Goal: Task Accomplishment & Management: Use online tool/utility

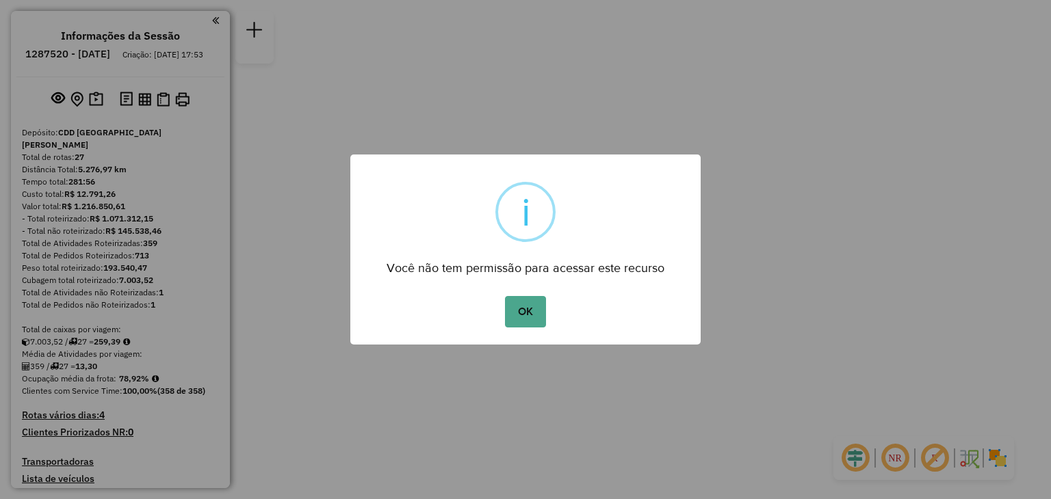
click at [521, 318] on button "OK" at bounding box center [525, 311] width 40 height 31
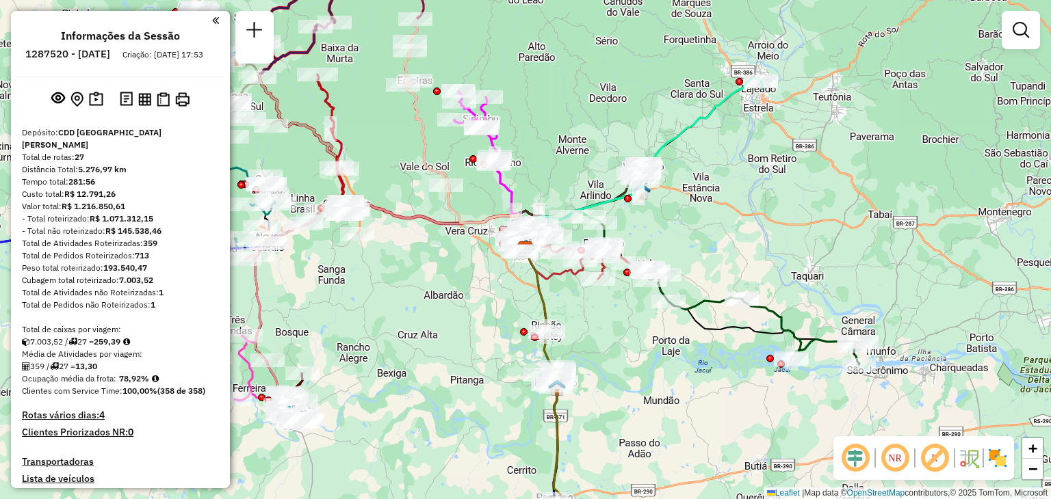
drag, startPoint x: 501, startPoint y: 298, endPoint x: 487, endPoint y: 315, distance: 22.9
click at [487, 315] on div "Janela de atendimento Grade de atendimento Capacidade Transportadoras Veículos …" at bounding box center [525, 249] width 1051 height 499
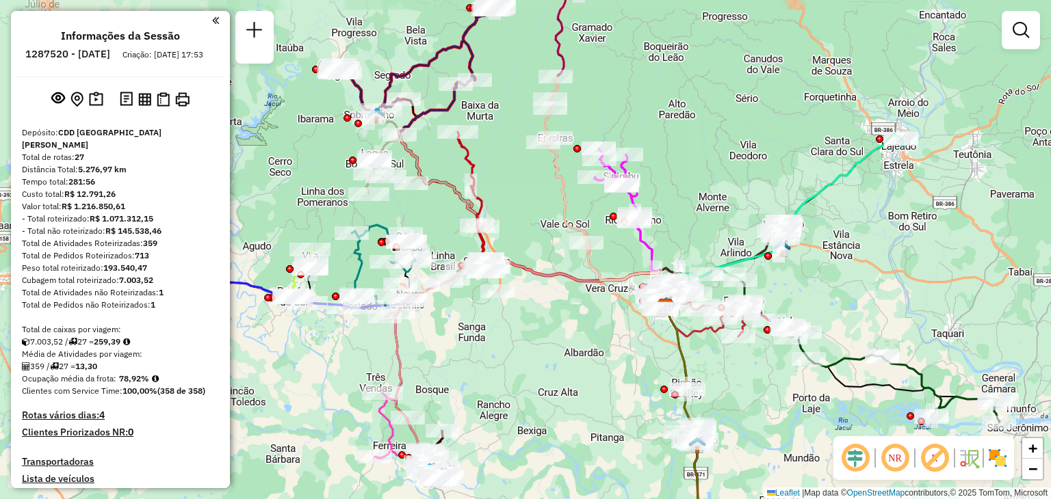
drag, startPoint x: 709, startPoint y: 261, endPoint x: 859, endPoint y: 298, distance: 154.3
click at [859, 298] on div "Janela de atendimento Grade de atendimento Capacidade Transportadoras Veículos …" at bounding box center [525, 249] width 1051 height 499
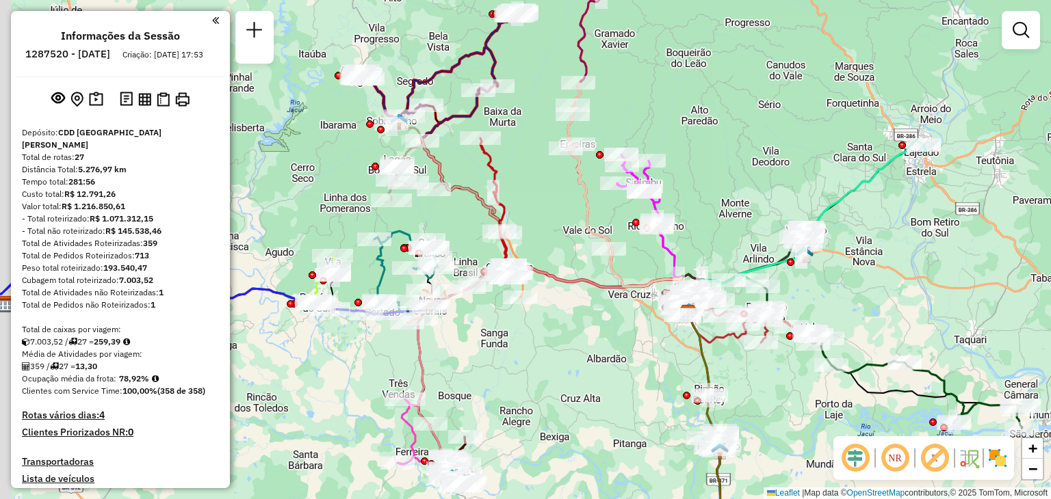
drag, startPoint x: 533, startPoint y: 321, endPoint x: 558, endPoint y: 328, distance: 25.6
click at [558, 328] on div "Janela de atendimento Grade de atendimento Capacidade Transportadoras Veículos …" at bounding box center [525, 249] width 1051 height 499
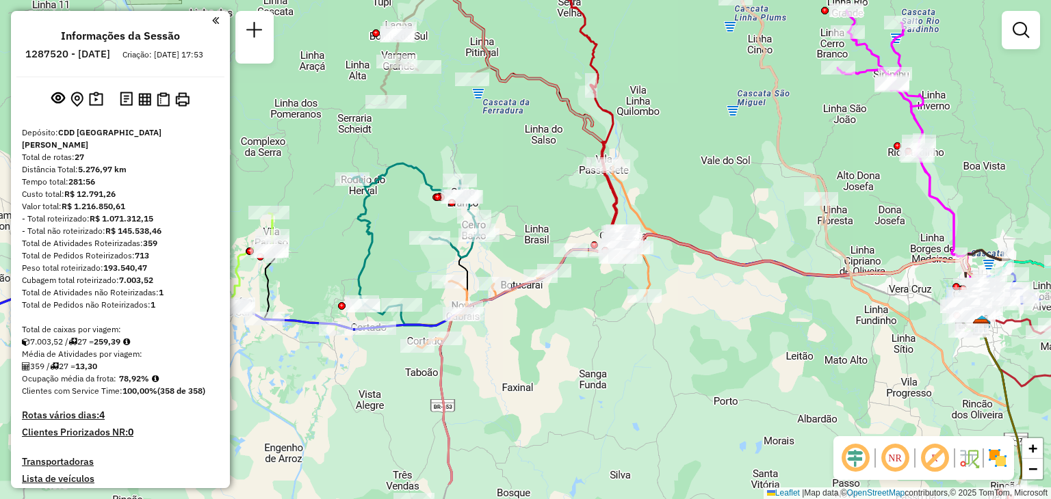
drag, startPoint x: 327, startPoint y: 287, endPoint x: 328, endPoint y: 272, distance: 14.4
click at [328, 272] on div "Janela de atendimento Grade de atendimento Capacidade Transportadoras Veículos …" at bounding box center [525, 249] width 1051 height 499
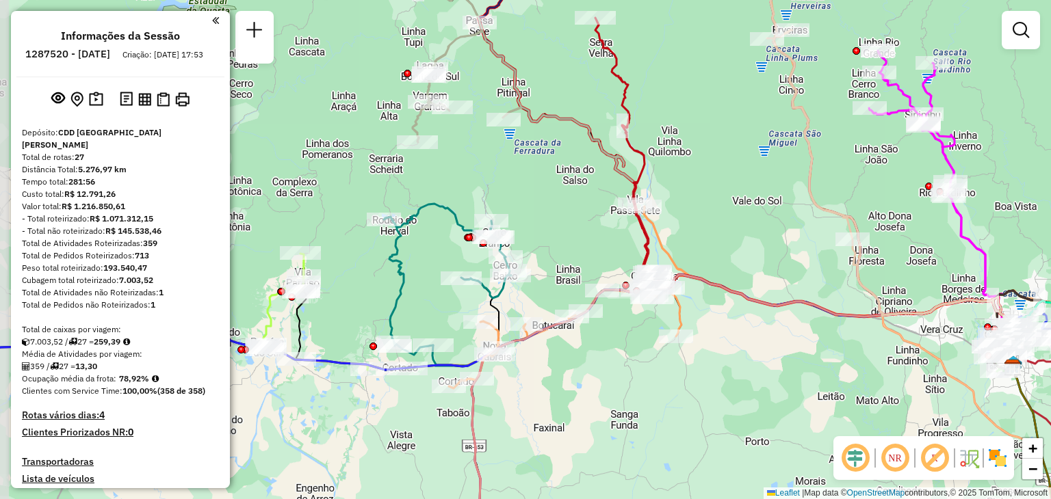
drag, startPoint x: 529, startPoint y: 154, endPoint x: 559, endPoint y: 196, distance: 51.5
click at [559, 196] on div "Janela de atendimento Grade de atendimento Capacidade Transportadoras Veículos …" at bounding box center [525, 249] width 1051 height 499
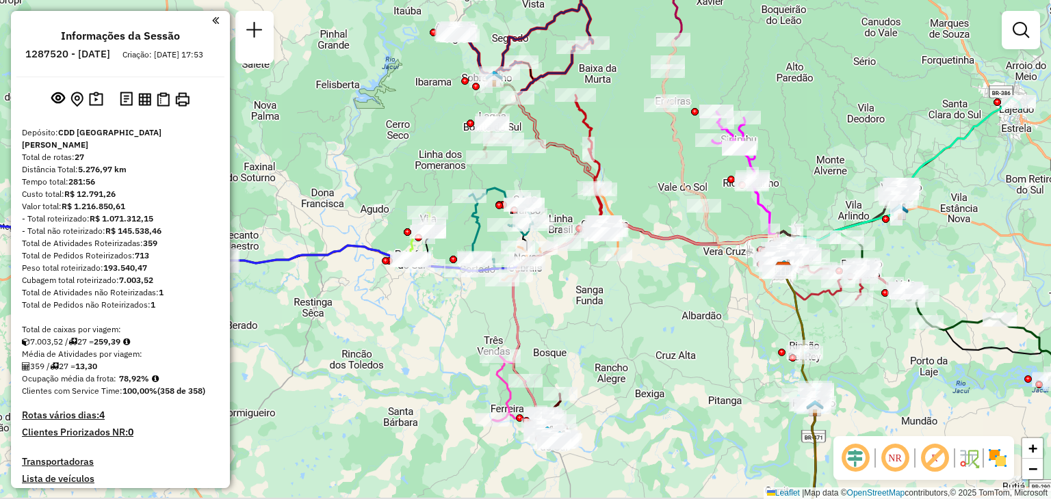
drag, startPoint x: 588, startPoint y: 356, endPoint x: 554, endPoint y: 336, distance: 39.9
click at [577, 315] on div "Janela de atendimento Grade de atendimento Capacidade Transportadoras Veículos …" at bounding box center [525, 249] width 1051 height 499
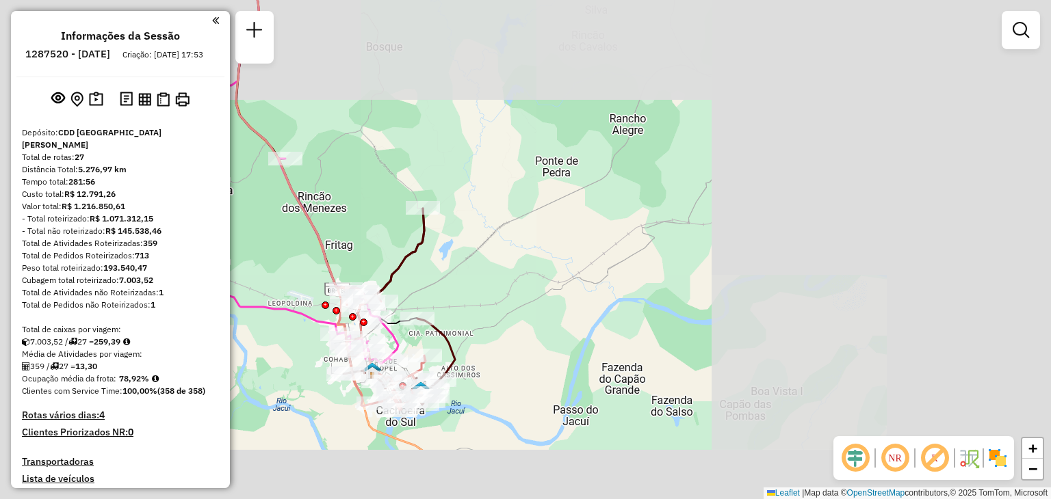
drag, startPoint x: 741, startPoint y: 303, endPoint x: 616, endPoint y: 279, distance: 127.5
click at [614, 285] on div "Janela de atendimento Grade de atendimento Capacidade Transportadoras Veículos …" at bounding box center [525, 249] width 1051 height 499
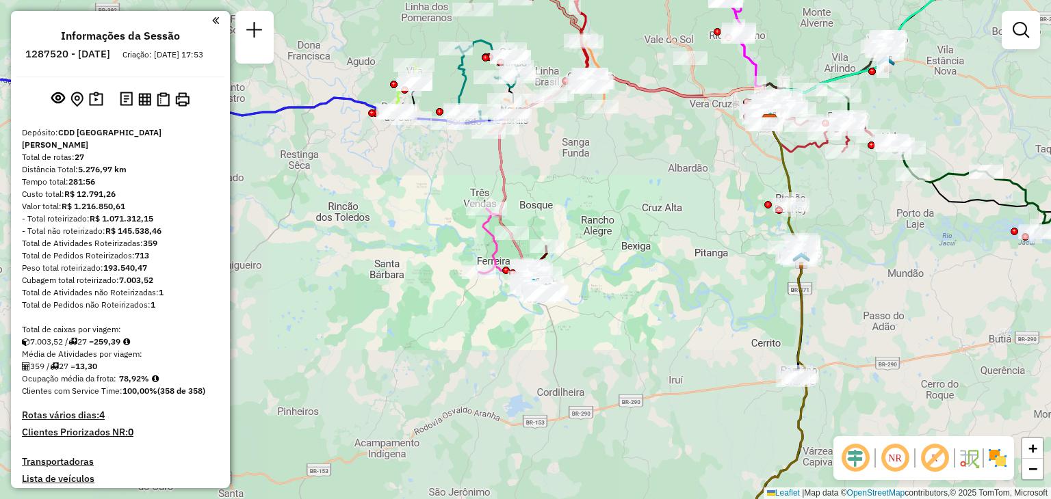
click at [691, 250] on div "Janela de atendimento Grade de atendimento Capacidade Transportadoras Veículos …" at bounding box center [525, 249] width 1051 height 499
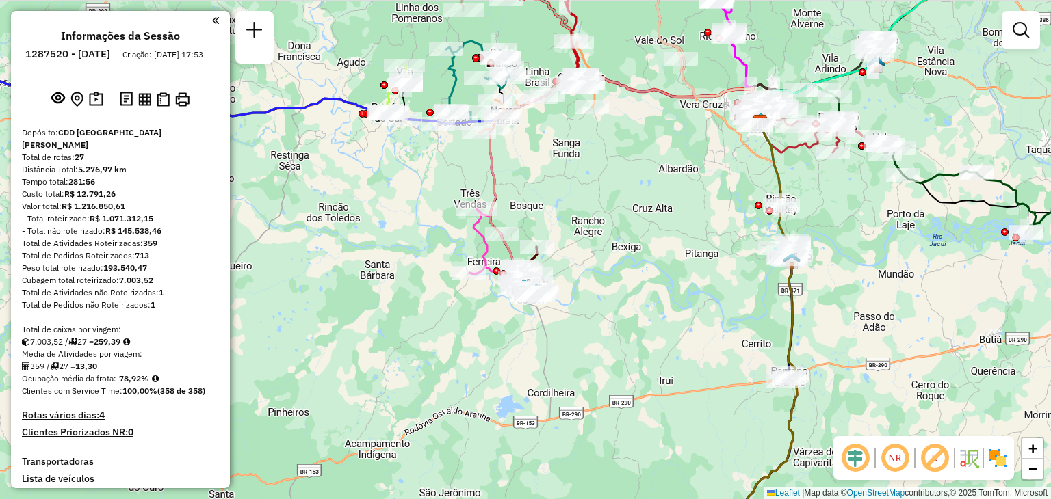
drag, startPoint x: 702, startPoint y: 274, endPoint x: 632, endPoint y: 237, distance: 79.0
click at [630, 236] on div "Janela de atendimento Grade de atendimento Capacidade Transportadoras Veículos …" at bounding box center [525, 249] width 1051 height 499
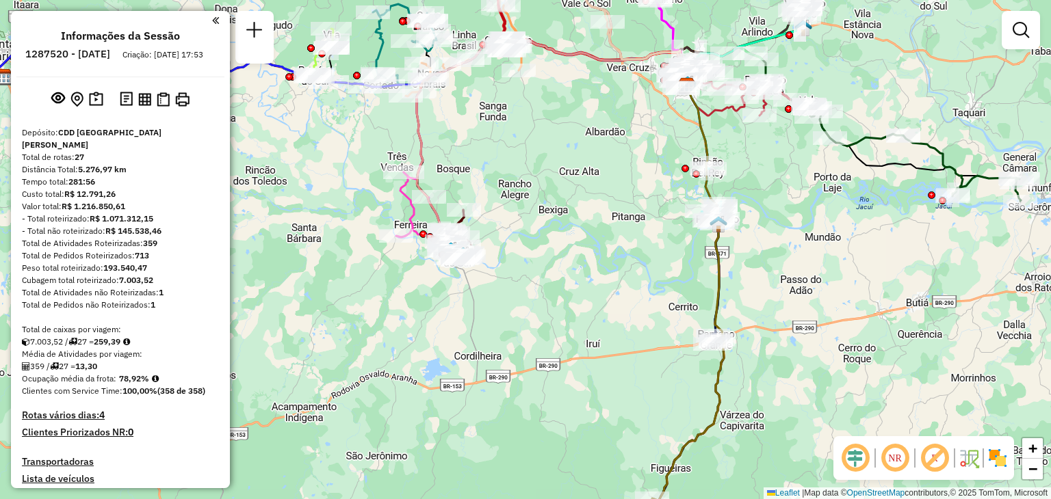
drag, startPoint x: 666, startPoint y: 322, endPoint x: 635, endPoint y: 206, distance: 119.6
click at [635, 206] on div "Janela de atendimento Grade de atendimento Capacidade Transportadoras Veículos …" at bounding box center [525, 249] width 1051 height 499
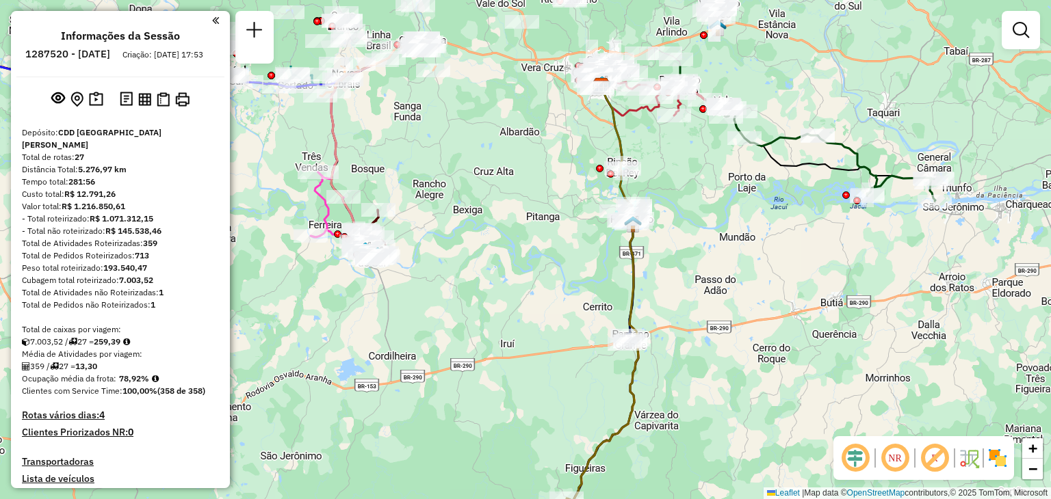
click at [581, 374] on div "Janela de atendimento Grade de atendimento Capacidade Transportadoras Veículos …" at bounding box center [525, 249] width 1051 height 499
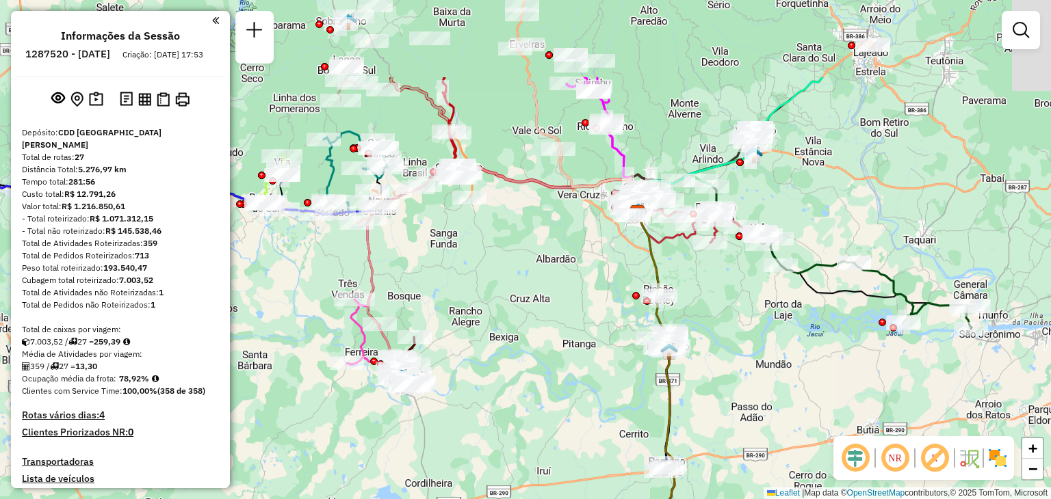
drag, startPoint x: 551, startPoint y: 250, endPoint x: 605, endPoint y: 329, distance: 95.1
click at [640, 384] on div "Janela de atendimento Grade de atendimento Capacidade Transportadoras Veículos …" at bounding box center [525, 249] width 1051 height 499
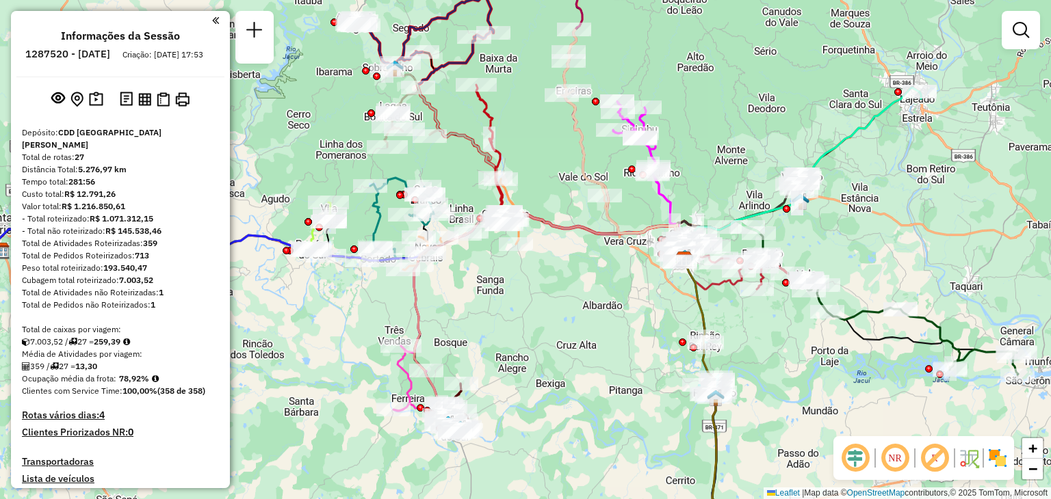
drag, startPoint x: 512, startPoint y: 133, endPoint x: 558, endPoint y: 200, distance: 82.2
click at [558, 200] on div "Rota 13 - Placa RLJ9B17 41814669 - MERCEARIA TATIELE Rota 13 - Placa RLJ9B17 41…" at bounding box center [525, 249] width 1051 height 499
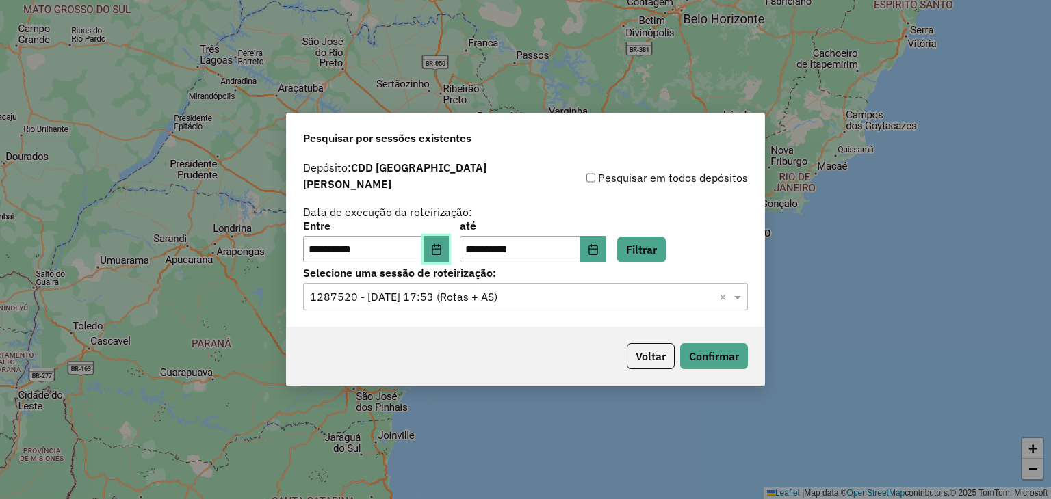
click at [445, 250] on button "Choose Date" at bounding box center [436, 249] width 26 height 27
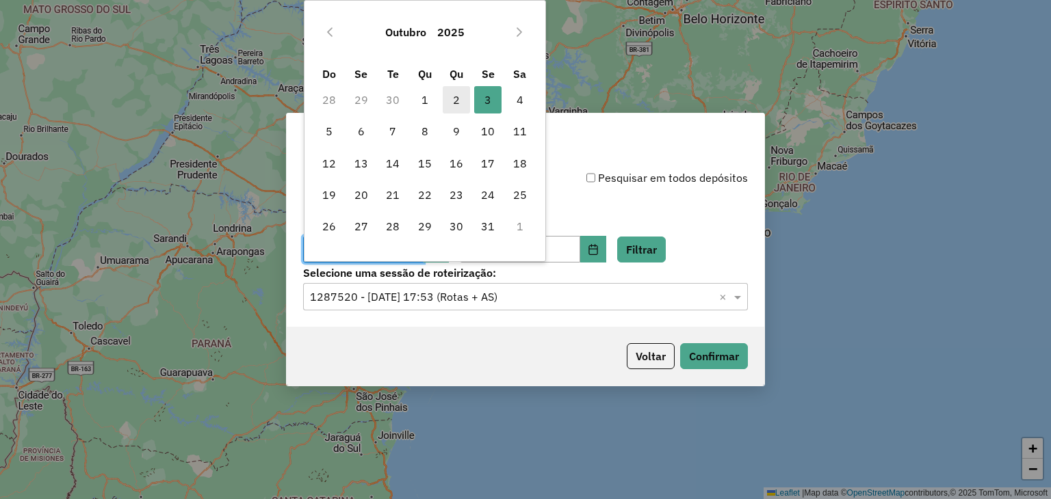
click at [461, 97] on span "2" at bounding box center [456, 99] width 27 height 27
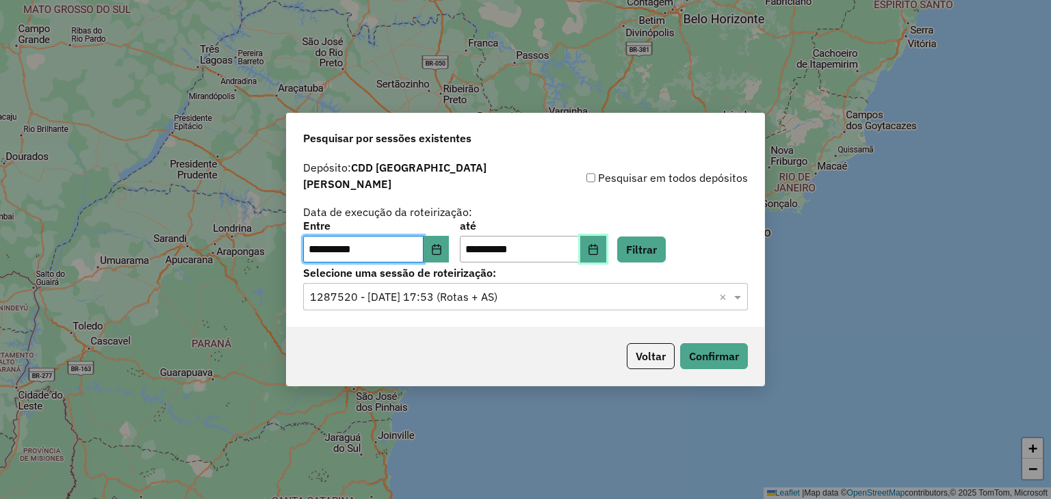
click at [606, 250] on button "Choose Date" at bounding box center [593, 249] width 26 height 27
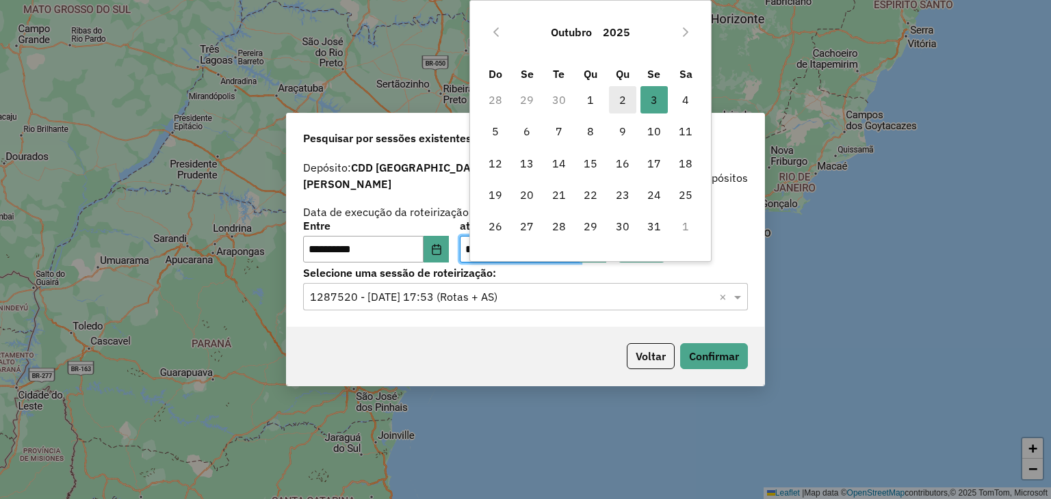
click at [622, 95] on span "2" at bounding box center [622, 99] width 27 height 27
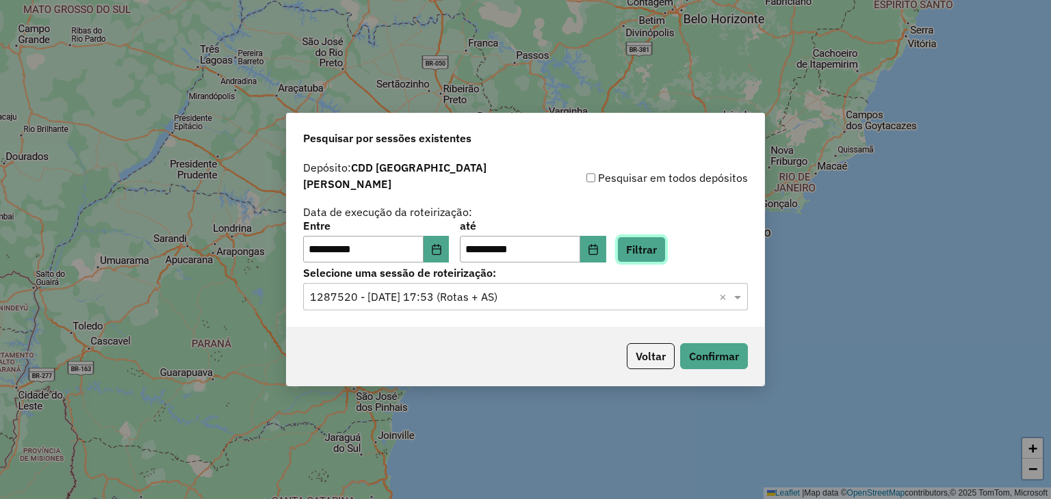
click at [656, 240] on button "Filtrar" at bounding box center [641, 250] width 49 height 26
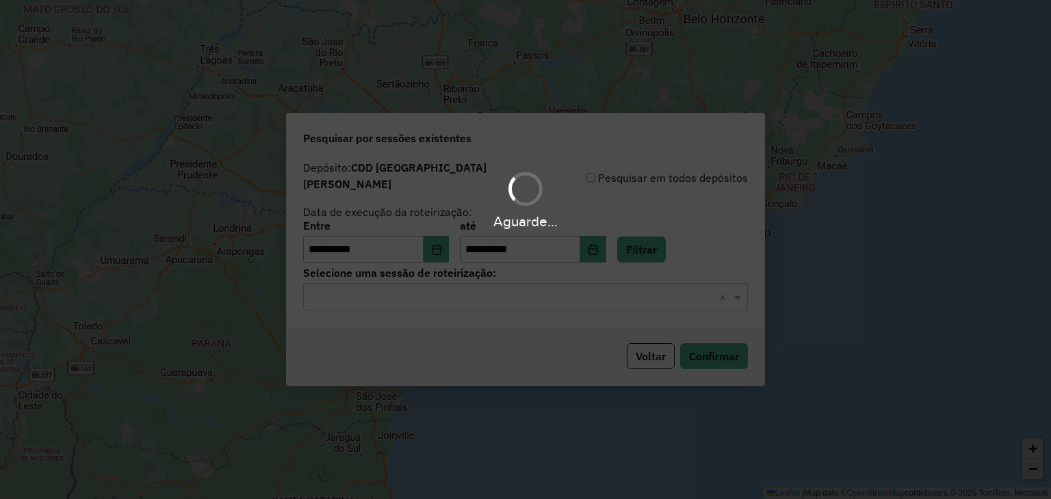
click at [471, 289] on input "text" at bounding box center [512, 297] width 404 height 16
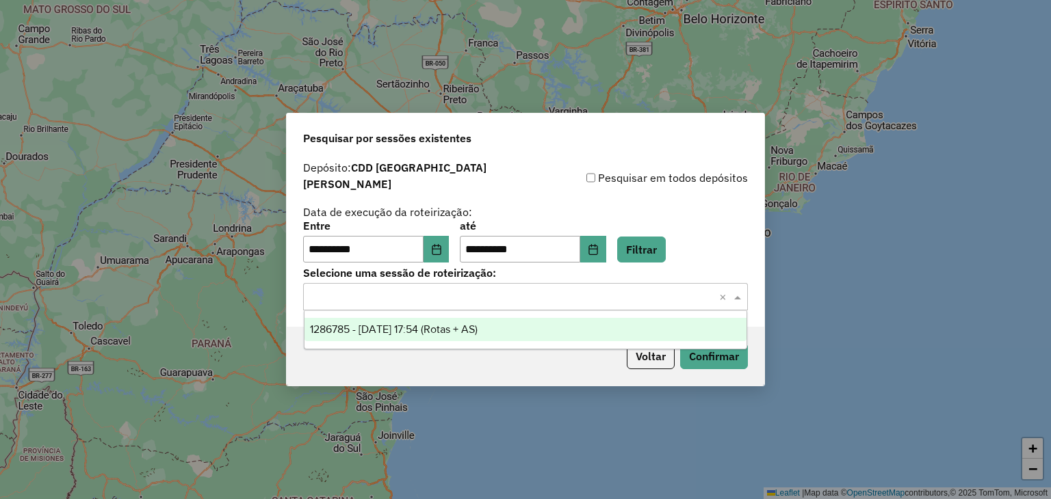
click at [477, 332] on span "1286785 - [DATE] 17:54 (Rotas + AS)" at bounding box center [394, 330] width 168 height 12
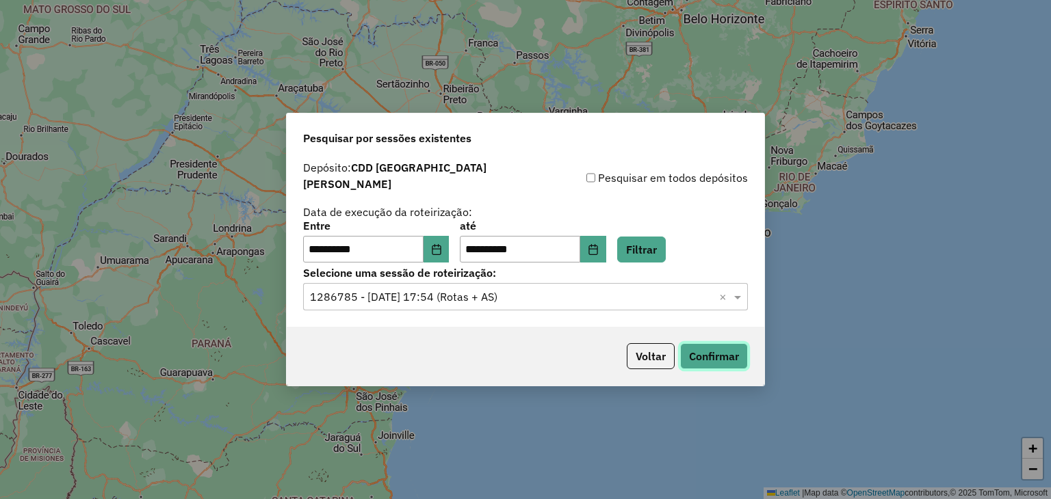
click at [703, 356] on button "Confirmar" at bounding box center [714, 356] width 68 height 26
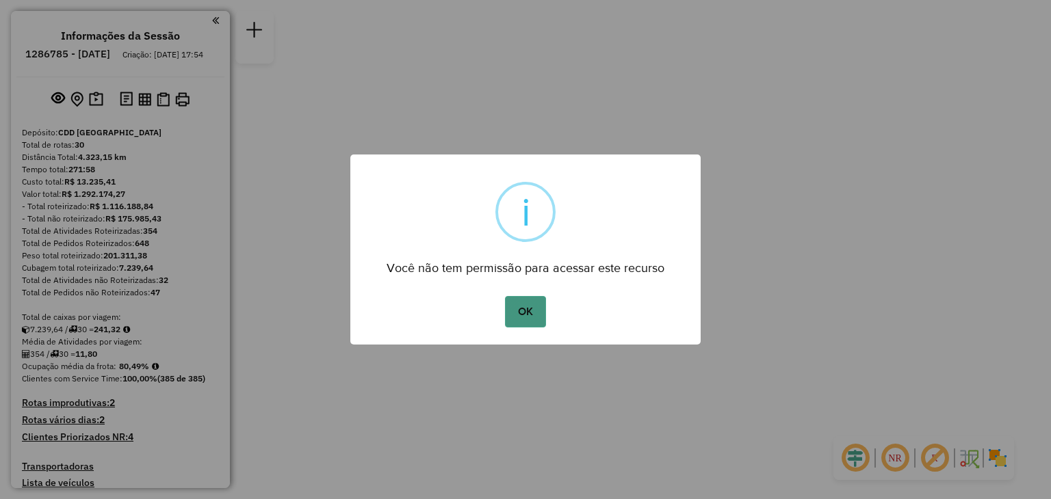
click at [523, 312] on button "OK" at bounding box center [525, 311] width 40 height 31
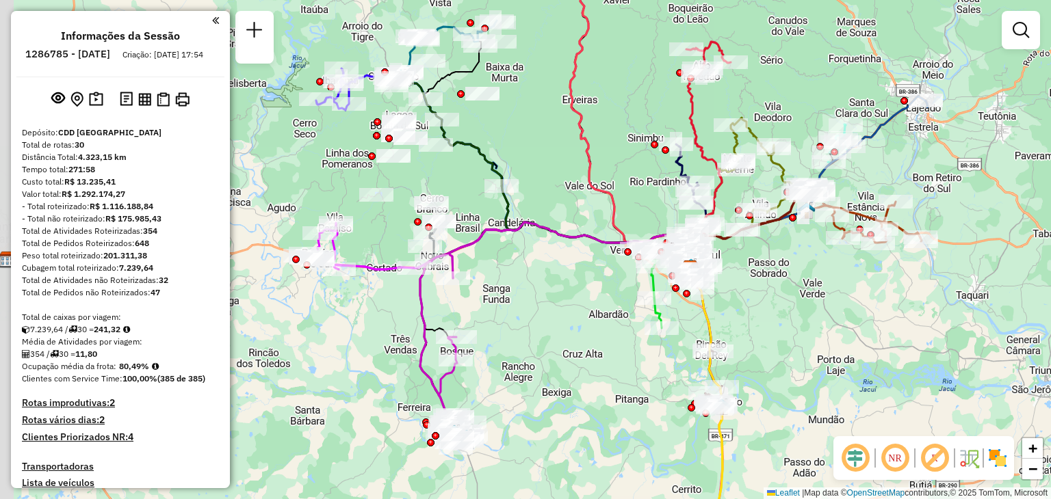
drag, startPoint x: 420, startPoint y: 254, endPoint x: 585, endPoint y: 273, distance: 166.0
click at [585, 273] on div "Janela de atendimento Grade de atendimento Capacidade Transportadoras Veículos …" at bounding box center [525, 249] width 1051 height 499
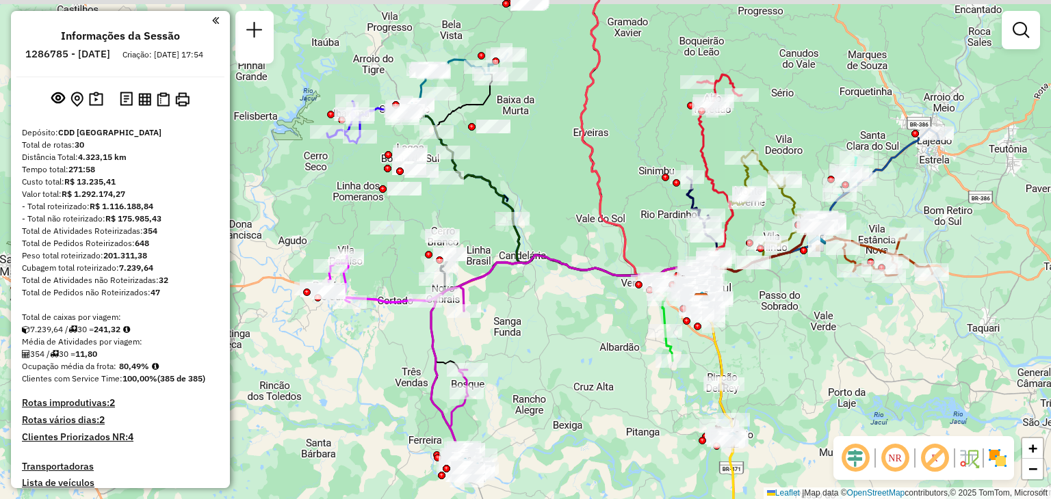
drag, startPoint x: 390, startPoint y: 231, endPoint x: 406, endPoint y: 275, distance: 47.2
click at [406, 275] on div "Janela de atendimento Grade de atendimento Capacidade Transportadoras Veículos …" at bounding box center [525, 249] width 1051 height 499
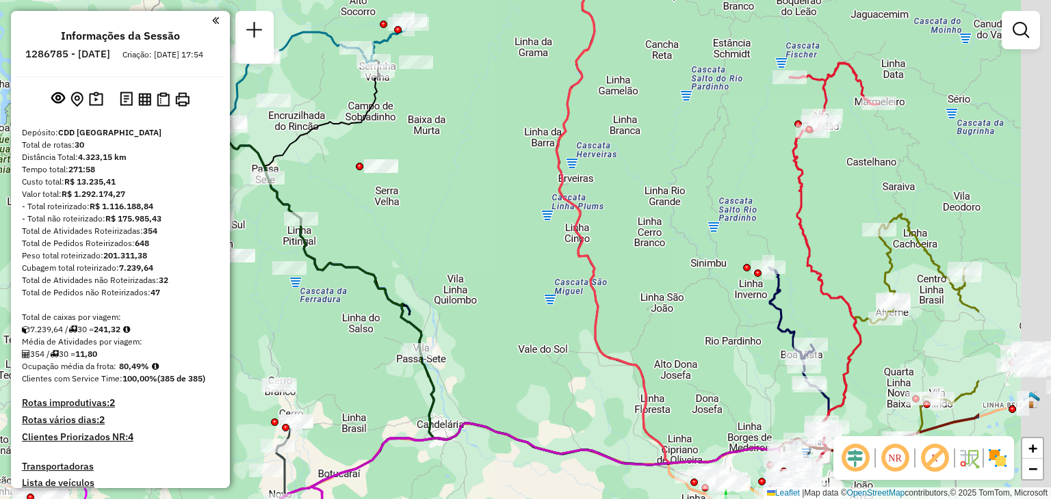
drag, startPoint x: 674, startPoint y: 222, endPoint x: 499, endPoint y: 179, distance: 181.0
click at [495, 181] on div "Janela de atendimento Grade de atendimento Capacidade Transportadoras Veículos …" at bounding box center [525, 249] width 1051 height 499
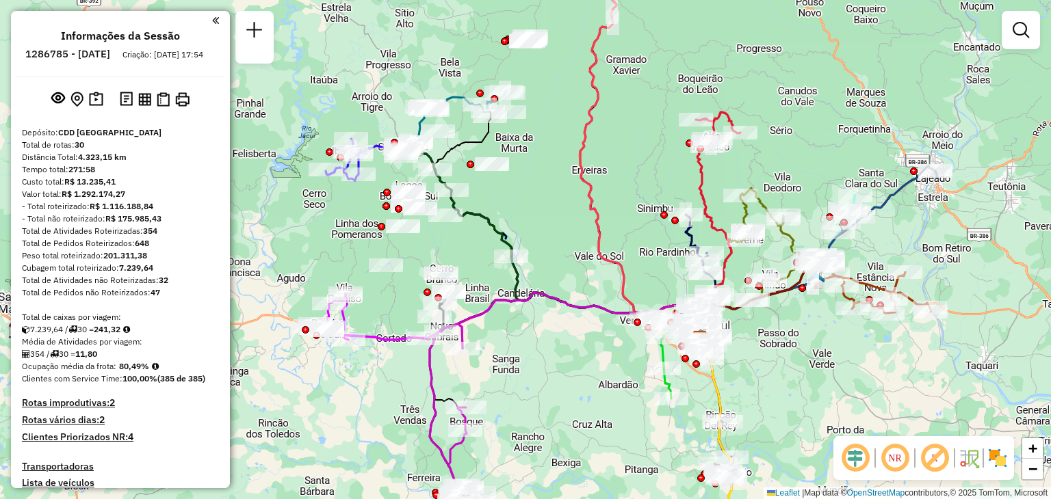
drag, startPoint x: 636, startPoint y: 273, endPoint x: 599, endPoint y: 247, distance: 44.6
click at [611, 189] on div "Rota 17 - Placa RLB0G89 41800675 - A. B. S. STAUB - ME Janela de atendimento Gr…" at bounding box center [525, 249] width 1051 height 499
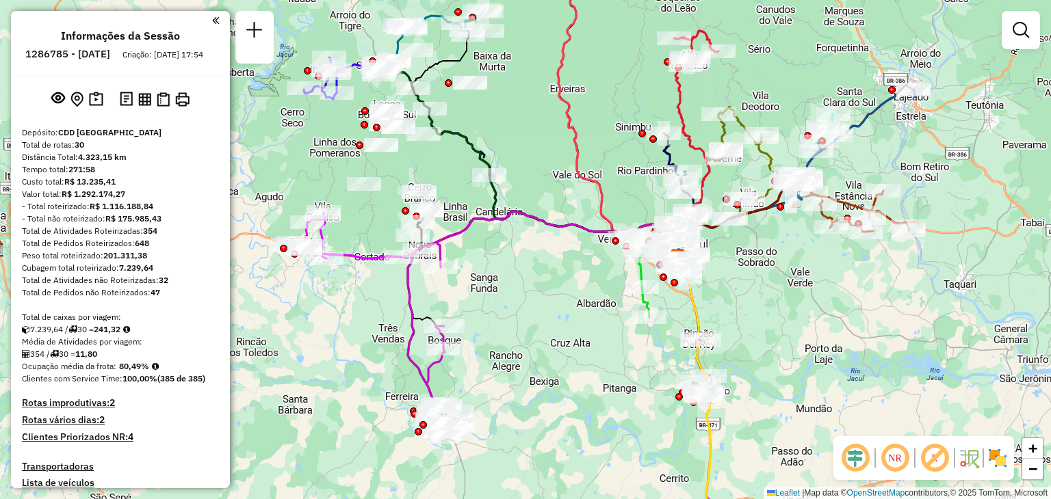
drag, startPoint x: 495, startPoint y: 408, endPoint x: 469, endPoint y: 311, distance: 100.7
click at [469, 311] on div "Janela de atendimento Grade de atendimento Capacidade Transportadoras Veículos …" at bounding box center [525, 249] width 1051 height 499
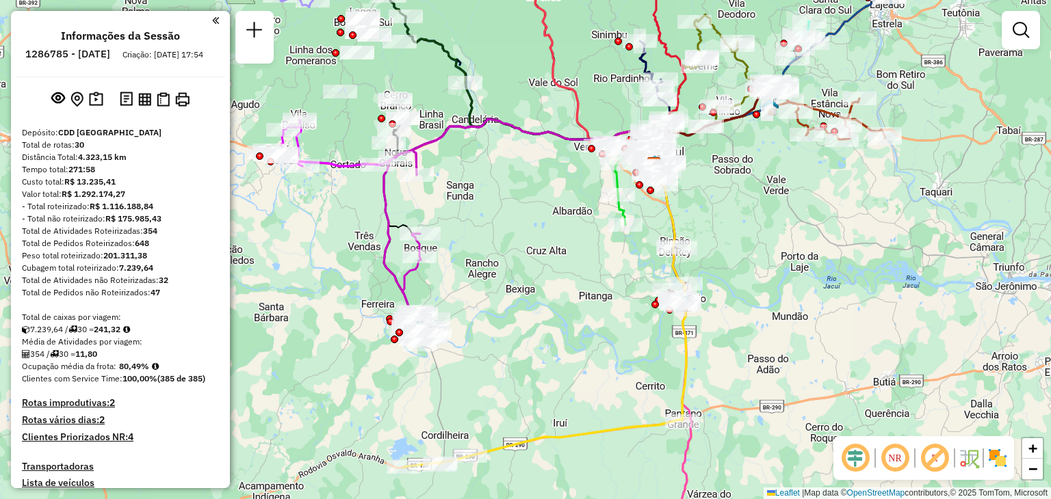
drag, startPoint x: 519, startPoint y: 338, endPoint x: 529, endPoint y: 320, distance: 20.5
click at [529, 320] on div "Janela de atendimento Grade de atendimento Capacidade Transportadoras Veículos …" at bounding box center [525, 249] width 1051 height 499
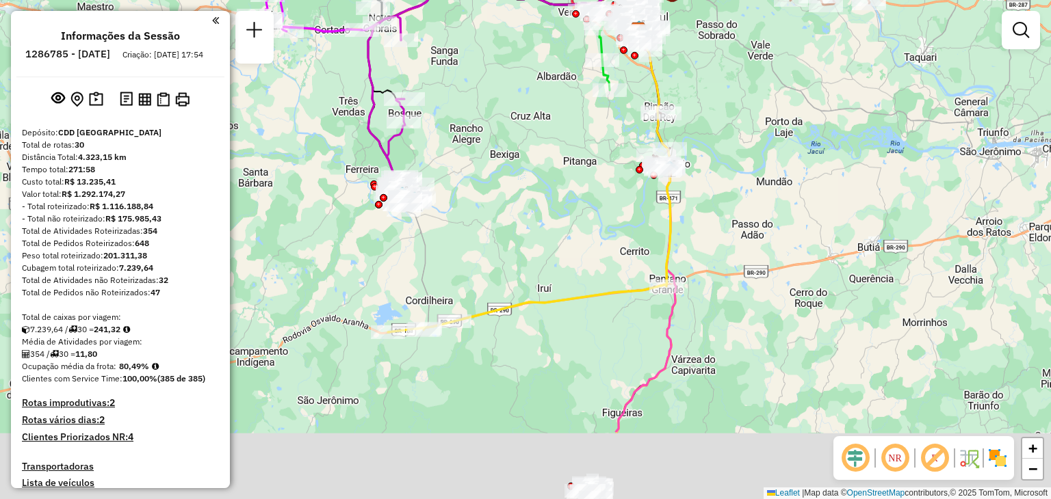
drag, startPoint x: 553, startPoint y: 357, endPoint x: 527, endPoint y: 249, distance: 111.3
click at [527, 249] on div "Janela de atendimento Grade de atendimento Capacidade Transportadoras Veículos …" at bounding box center [525, 249] width 1051 height 499
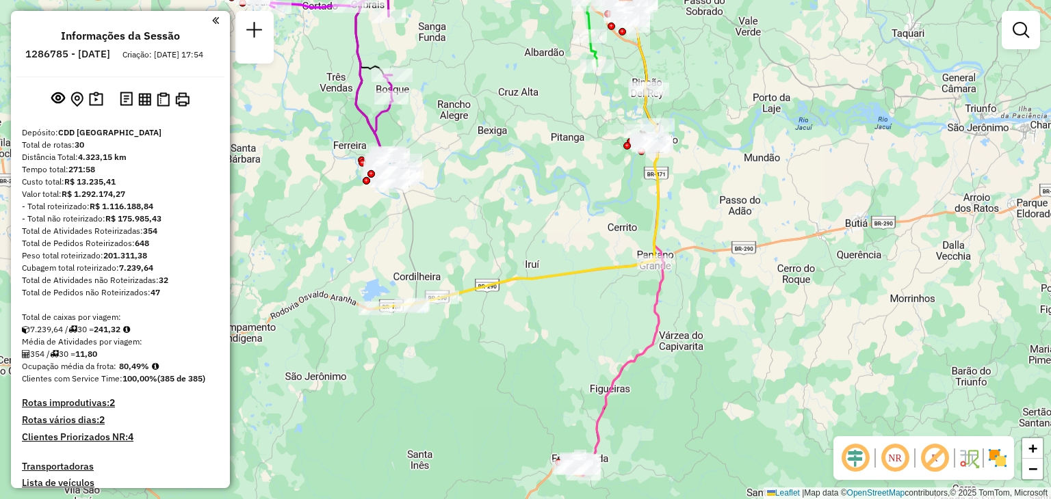
drag, startPoint x: 573, startPoint y: 406, endPoint x: 538, endPoint y: 258, distance: 151.8
click at [538, 258] on div "Janela de atendimento Grade de atendimento Capacidade Transportadoras Veículos …" at bounding box center [525, 249] width 1051 height 499
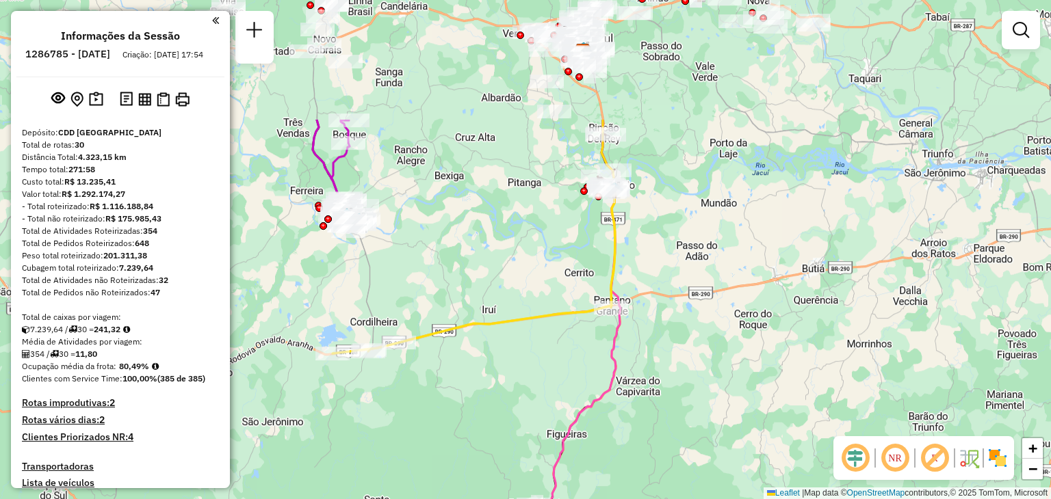
drag, startPoint x: 555, startPoint y: 139, endPoint x: 532, endPoint y: 326, distance: 188.9
click at [514, 354] on icon at bounding box center [473, 270] width 283 height 168
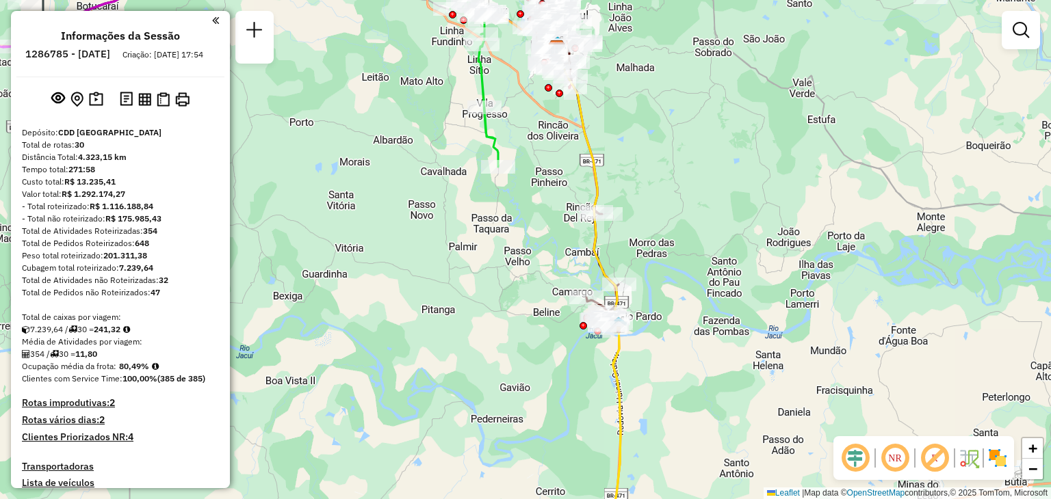
drag, startPoint x: 657, startPoint y: 184, endPoint x: 665, endPoint y: 217, distance: 33.7
click at [665, 217] on div "Janela de atendimento Grade de atendimento Capacidade Transportadoras Veículos …" at bounding box center [525, 249] width 1051 height 499
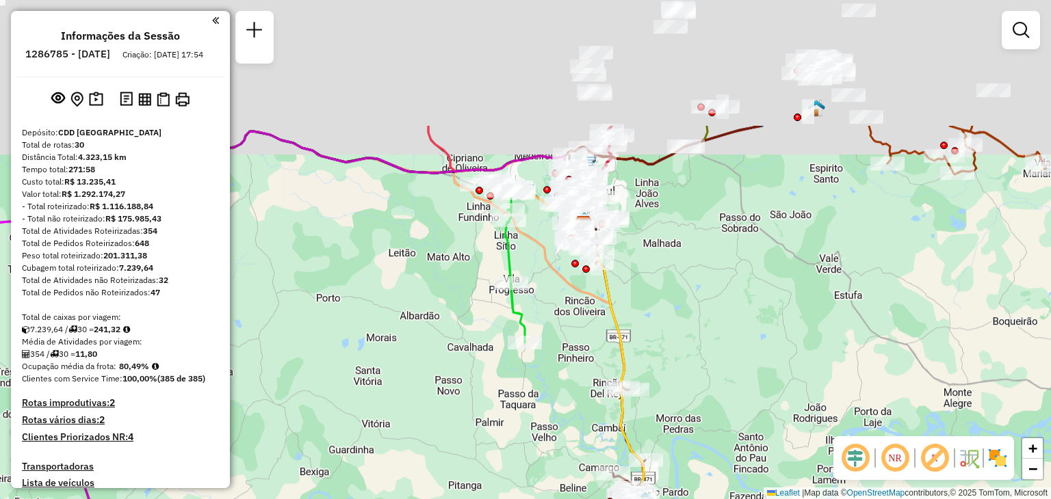
drag, startPoint x: 586, startPoint y: 291, endPoint x: 604, endPoint y: 381, distance: 91.5
click at [604, 381] on div "Janela de atendimento Grade de atendimento Capacidade Transportadoras Veículos …" at bounding box center [525, 249] width 1051 height 499
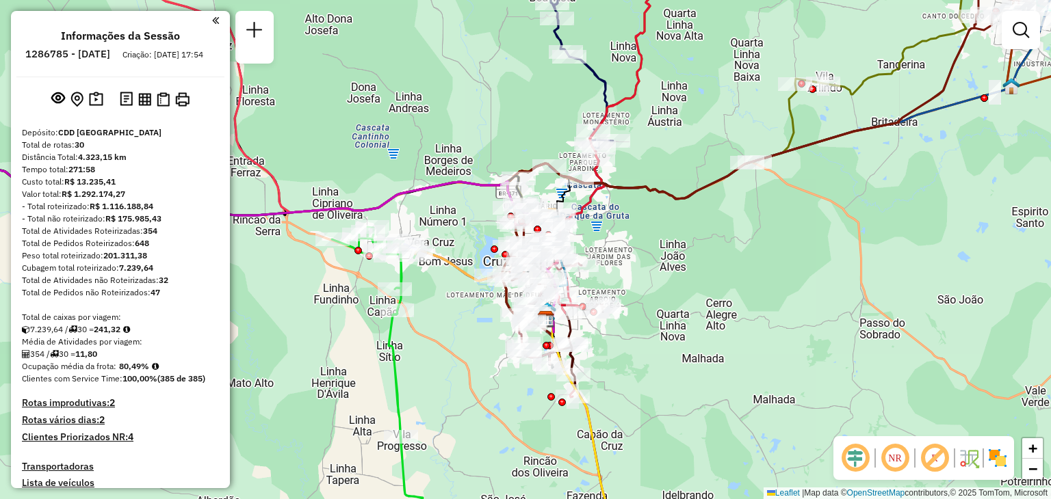
drag, startPoint x: 691, startPoint y: 183, endPoint x: 672, endPoint y: 326, distance: 143.5
click at [672, 326] on div "Rota 8 - Placa JCY1B24 41805896 - CELSO LUIS LIMBERGER Rota 17 - Placa RLB0G89 …" at bounding box center [525, 249] width 1051 height 499
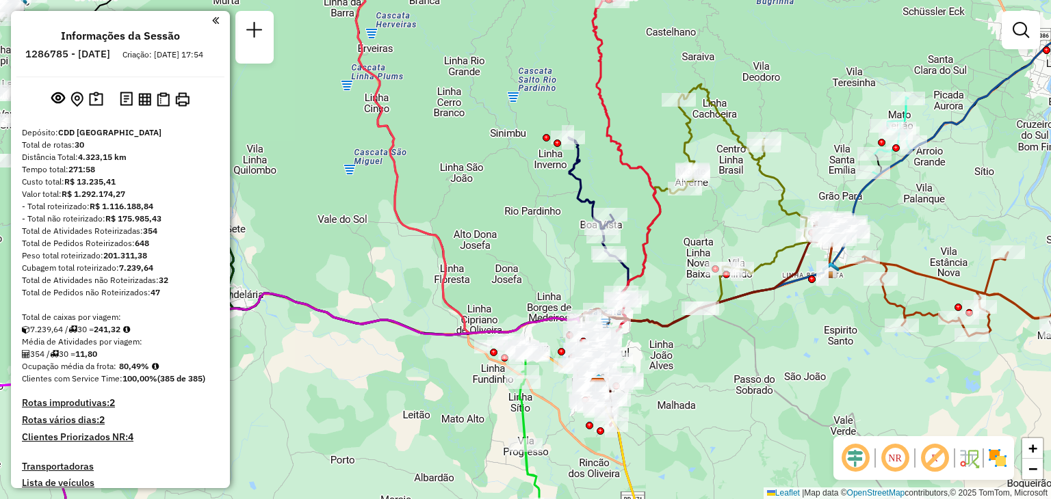
drag, startPoint x: 703, startPoint y: 249, endPoint x: 701, endPoint y: 219, distance: 30.2
click at [703, 249] on div "Rota 8 - Placa JCY1B24 41805896 - CELSO LUIS LIMBERGER Janela de atendimento Gr…" at bounding box center [525, 249] width 1051 height 499
select select "**********"
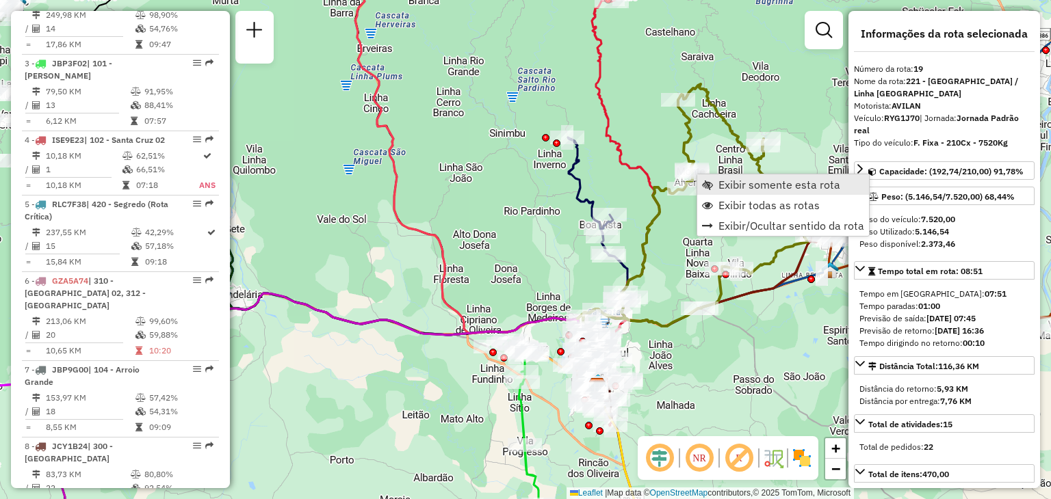
scroll to position [1913, 0]
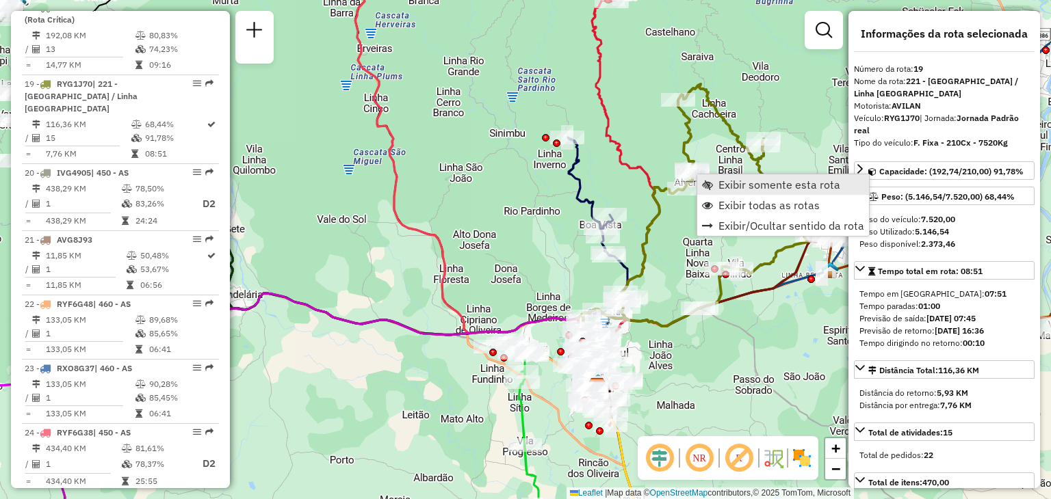
click at [714, 187] on link "Exibir somente esta rota" at bounding box center [783, 184] width 172 height 21
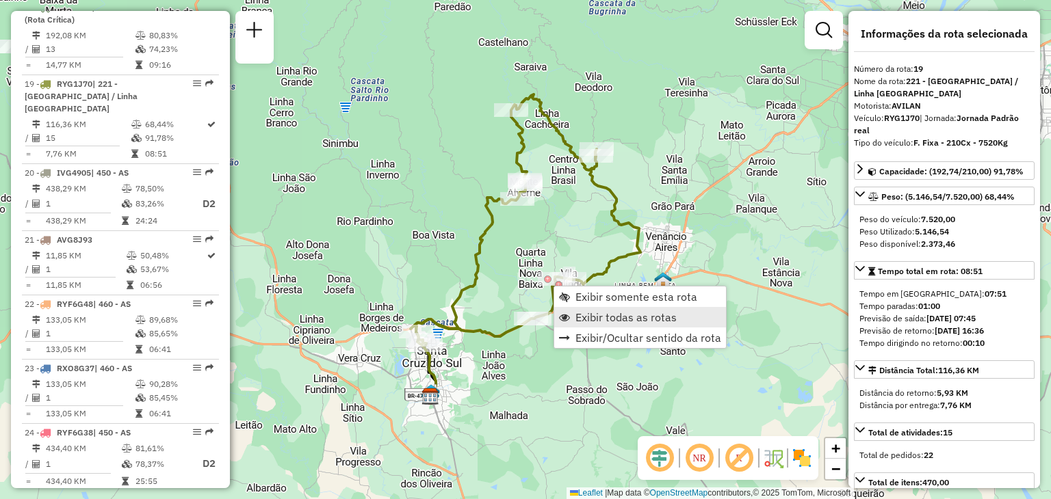
click at [570, 314] on link "Exibir todas as rotas" at bounding box center [640, 317] width 172 height 21
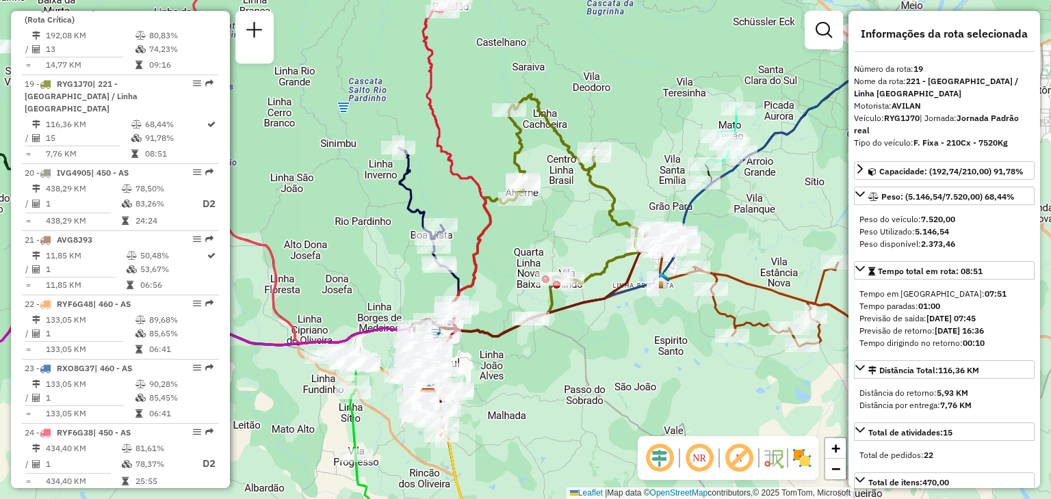
drag, startPoint x: 583, startPoint y: 252, endPoint x: 549, endPoint y: 258, distance: 34.6
click at [549, 257] on div "Janela de atendimento Grade de atendimento Capacidade Transportadoras Veículos …" at bounding box center [525, 249] width 1051 height 499
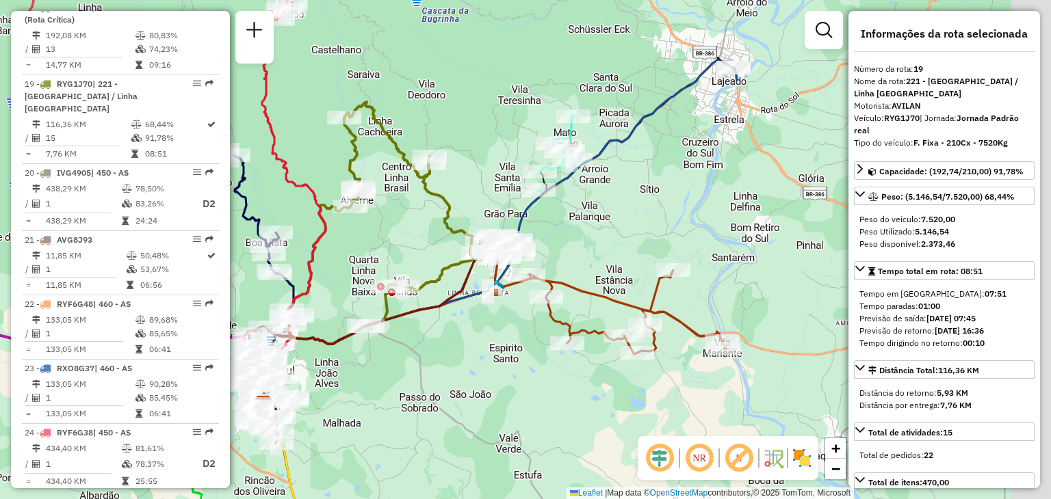
drag, startPoint x: 729, startPoint y: 314, endPoint x: 597, endPoint y: 317, distance: 132.7
click at [597, 317] on div "Janela de atendimento Grade de atendimento Capacidade Transportadoras Veículos …" at bounding box center [525, 249] width 1051 height 499
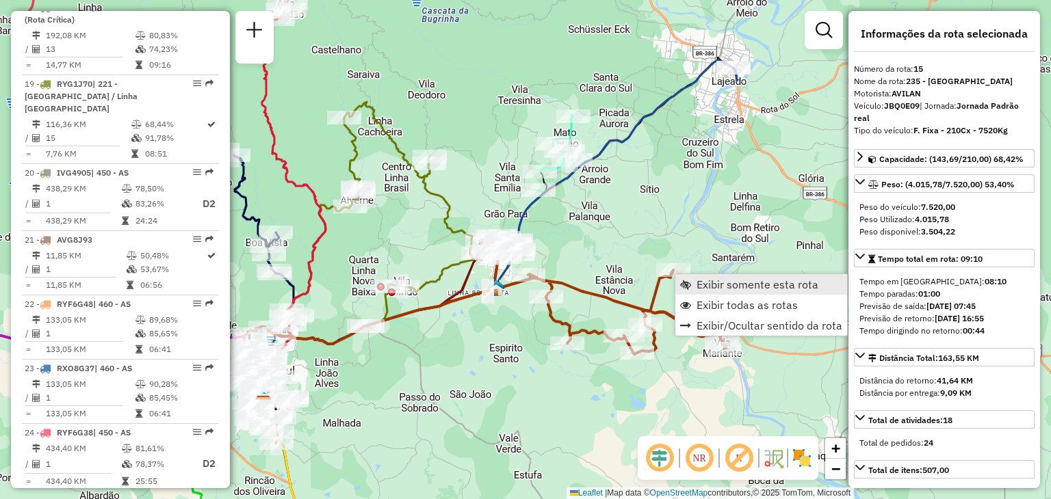
scroll to position [1595, 0]
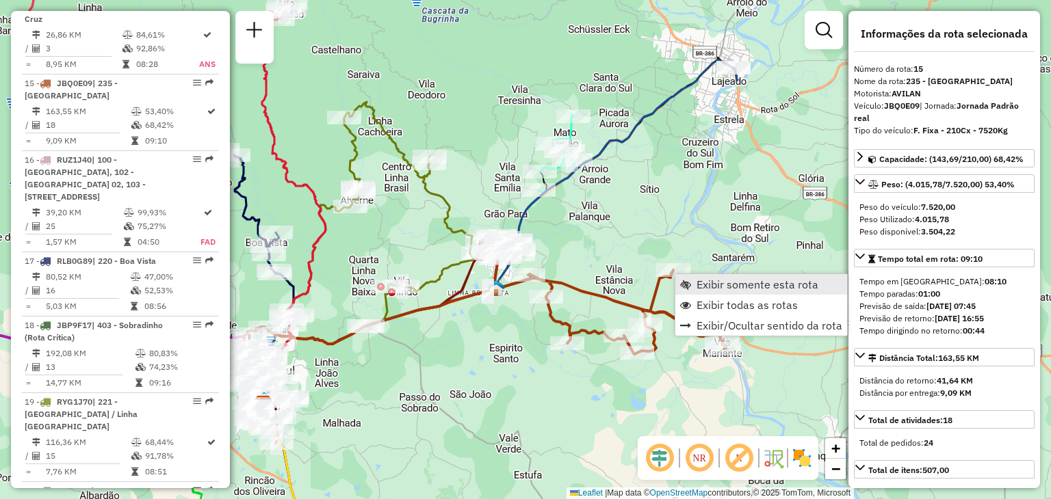
click at [700, 287] on span "Exibir somente esta rota" at bounding box center [757, 284] width 122 height 11
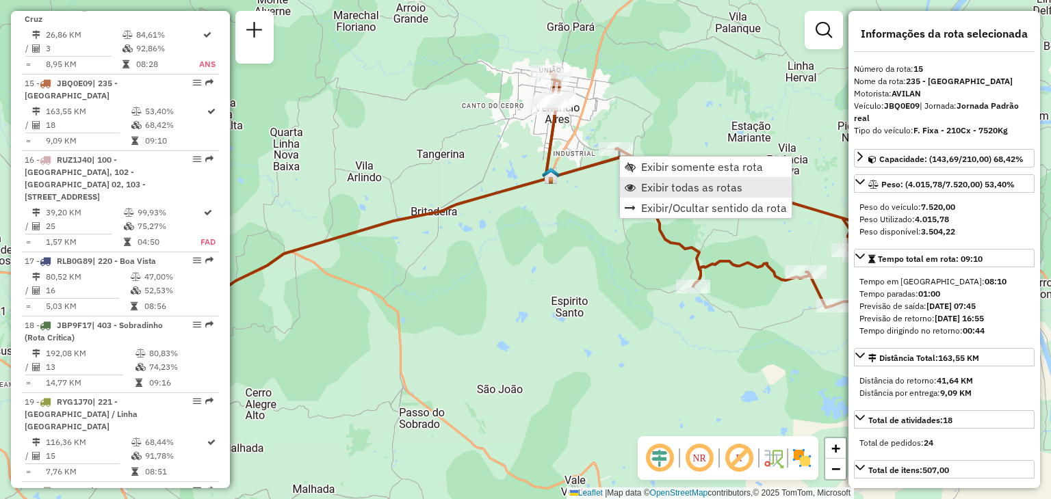
click at [642, 189] on span "Exibir todas as rotas" at bounding box center [691, 187] width 101 height 11
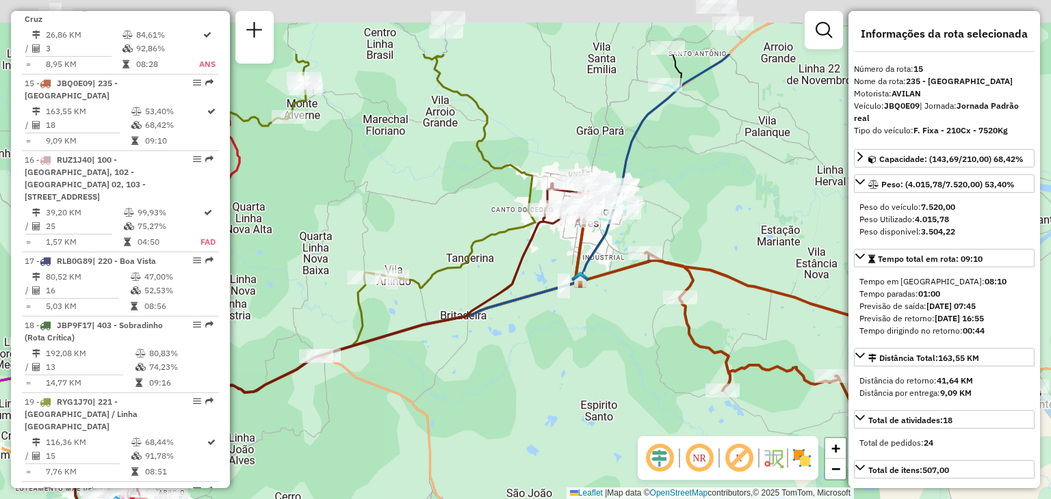
drag, startPoint x: 534, startPoint y: 275, endPoint x: 552, endPoint y: 335, distance: 62.3
click at [552, 335] on div "Janela de atendimento Grade de atendimento Capacidade Transportadoras Veículos …" at bounding box center [525, 249] width 1051 height 499
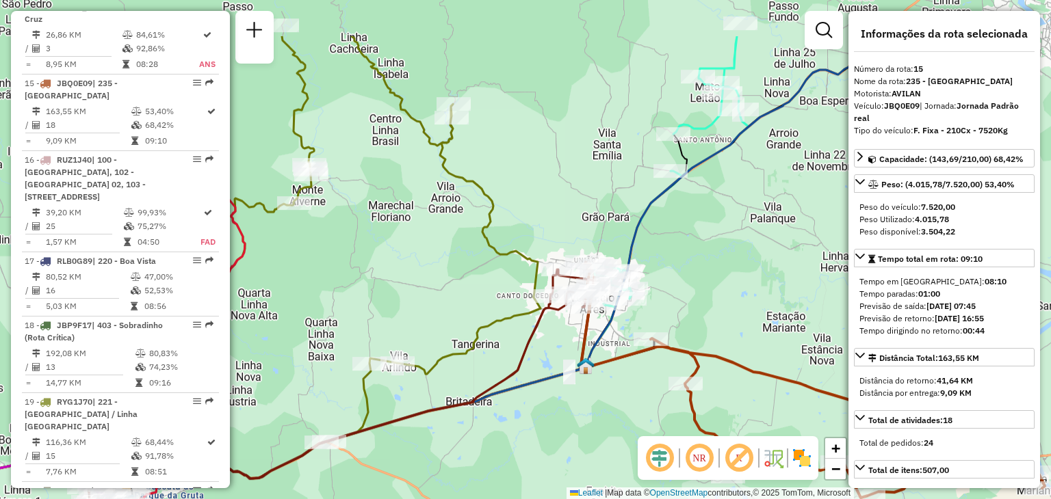
drag, startPoint x: 669, startPoint y: 274, endPoint x: 653, endPoint y: 307, distance: 36.7
click at [653, 307] on div "Janela de atendimento Grade de atendimento Capacidade Transportadoras Veículos …" at bounding box center [525, 249] width 1051 height 499
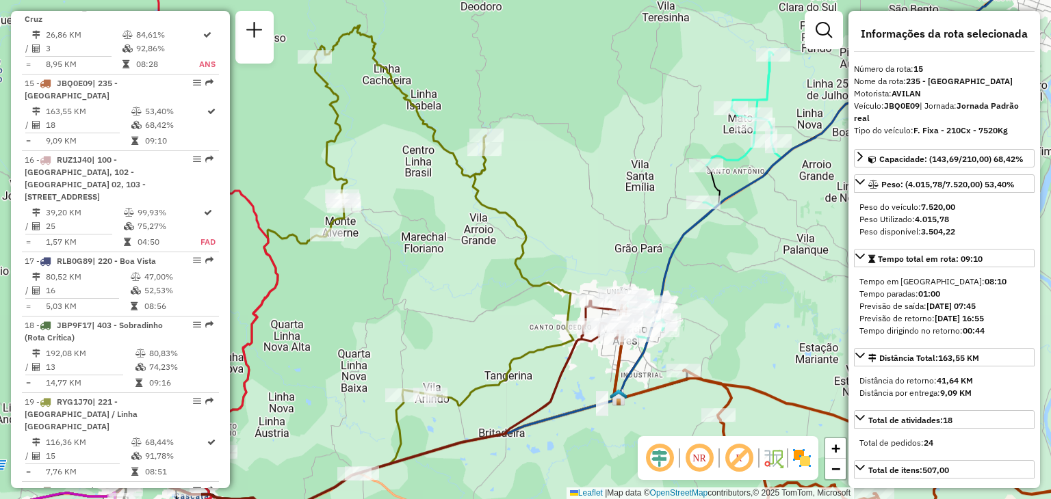
drag, startPoint x: 653, startPoint y: 254, endPoint x: 714, endPoint y: 237, distance: 63.7
click at [714, 237] on div "Janela de atendimento Grade de atendimento Capacidade Transportadoras Veículos …" at bounding box center [525, 249] width 1051 height 499
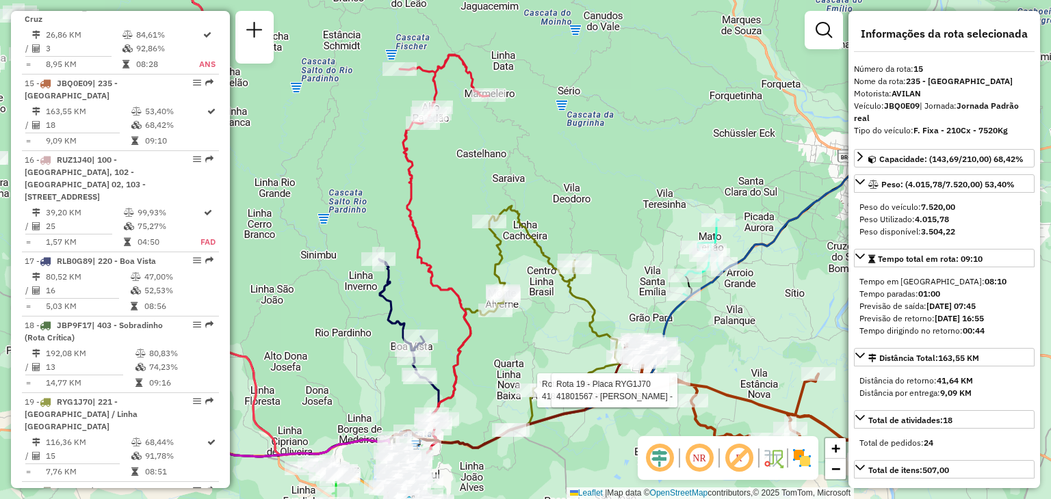
drag, startPoint x: 509, startPoint y: 320, endPoint x: 616, endPoint y: 324, distance: 106.8
click at [616, 324] on icon at bounding box center [504, 331] width 230 height 251
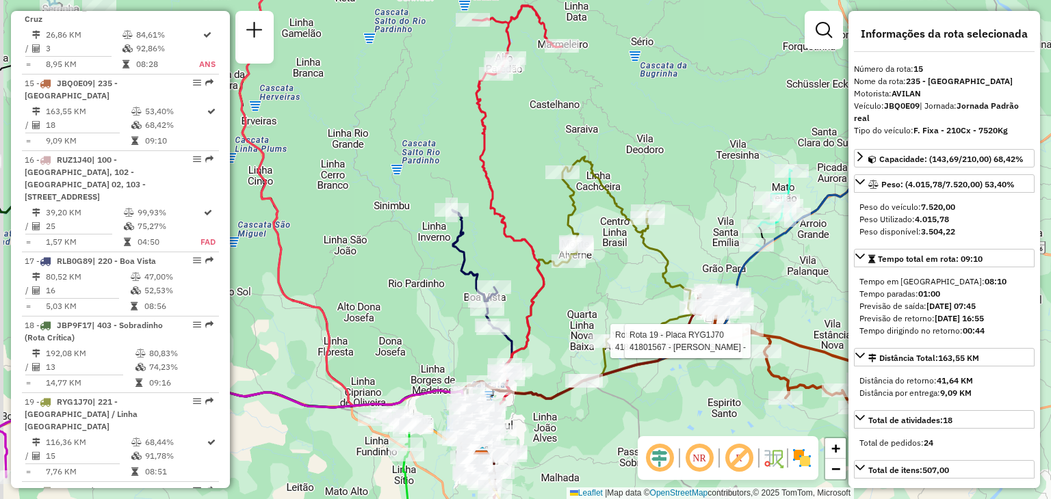
drag, startPoint x: 460, startPoint y: 279, endPoint x: 571, endPoint y: 189, distance: 143.1
click at [562, 162] on icon at bounding box center [517, 230] width 89 height 451
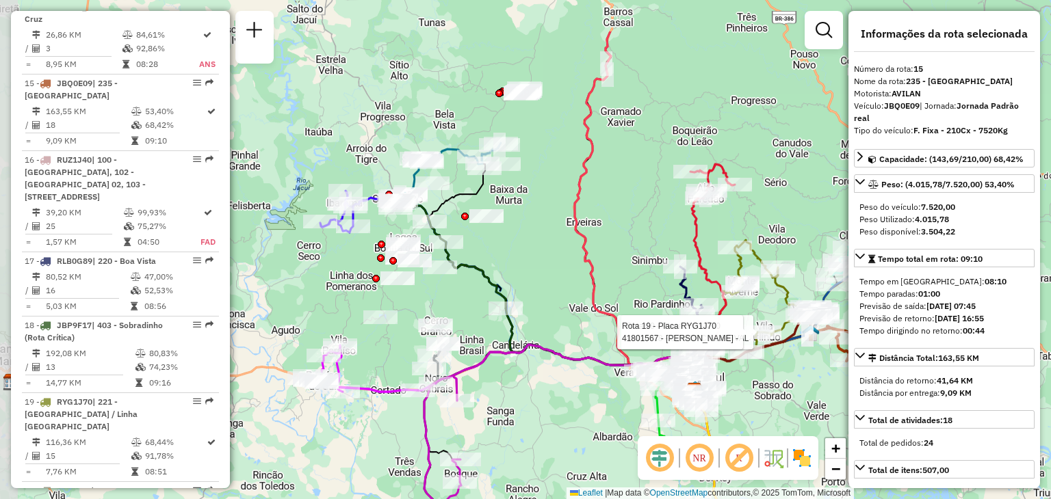
drag, startPoint x: 410, startPoint y: 211, endPoint x: 562, endPoint y: 291, distance: 171.3
click at [562, 291] on div "Rota 19 - Placa RYG1J70 41810718 - COMERCIAL SEIVAL Rota 19 - Placa RYG1J70 418…" at bounding box center [525, 249] width 1051 height 499
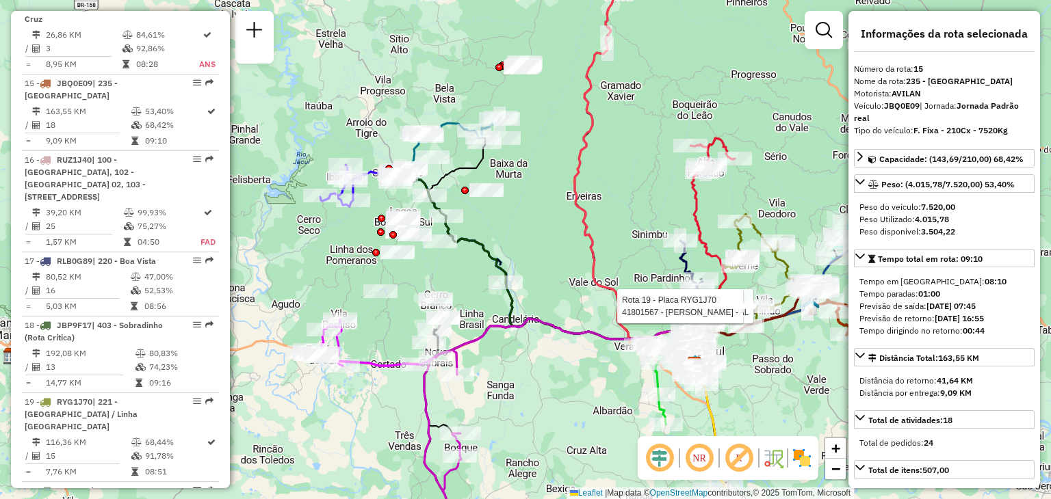
drag, startPoint x: 464, startPoint y: 285, endPoint x: 465, endPoint y: 271, distance: 13.7
click at [465, 271] on div "Rota 19 - Placa RYG1J70 41810718 - COMERCIAL SEIVAL Rota 19 - Placa RYG1J70 418…" at bounding box center [525, 249] width 1051 height 499
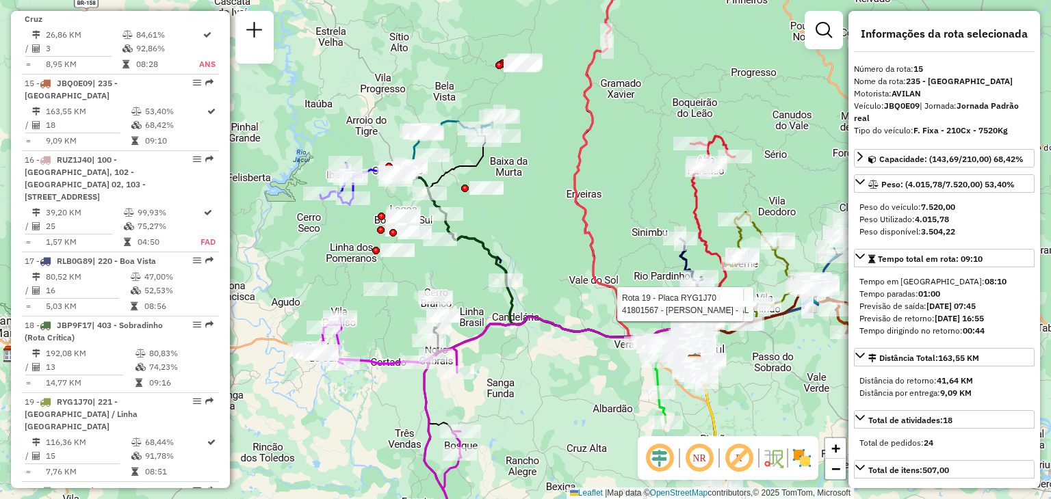
drag, startPoint x: 504, startPoint y: 367, endPoint x: 484, endPoint y: 248, distance: 120.0
click at [484, 248] on div "Rota 19 - Placa RYG1J70 41810718 - COMERCIAL SEIVAL Rota 19 - Placa RYG1J70 418…" at bounding box center [525, 249] width 1051 height 499
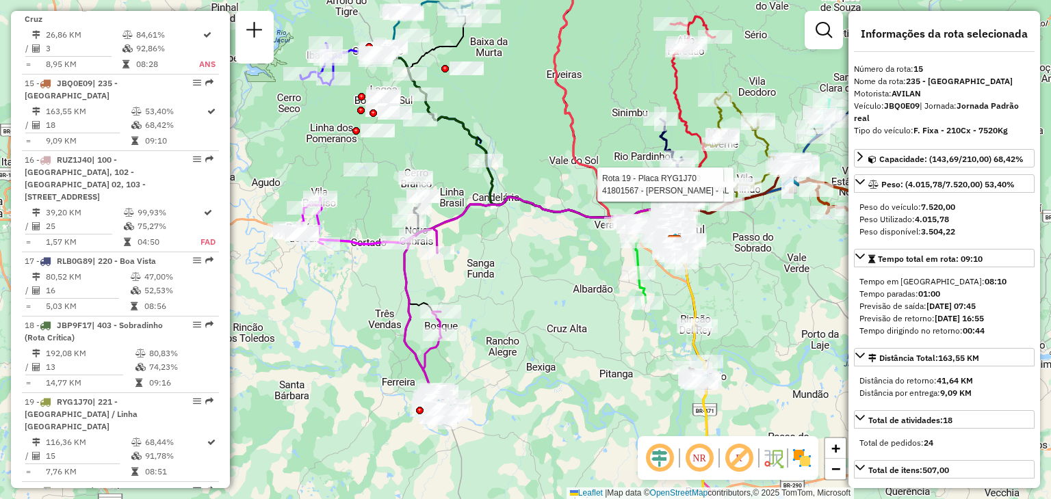
drag, startPoint x: 495, startPoint y: 361, endPoint x: 509, endPoint y: 345, distance: 20.9
click at [509, 345] on div "Rota 19 - Placa RYG1J70 41810718 - COMERCIAL SEIVAL Rota 19 - Placa RYG1J70 418…" at bounding box center [525, 249] width 1051 height 499
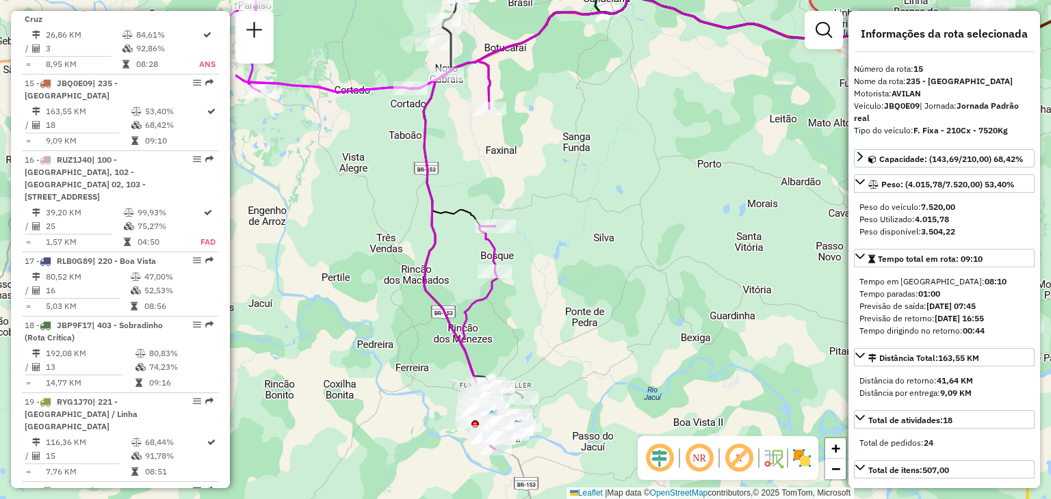
drag, startPoint x: 581, startPoint y: 340, endPoint x: 599, endPoint y: 259, distance: 82.7
click at [599, 259] on div "Rota 19 - Placa RYG1J70 41810718 - COMERCIAL SEIVAL Rota 19 - Placa RYG1J70 418…" at bounding box center [525, 249] width 1051 height 499
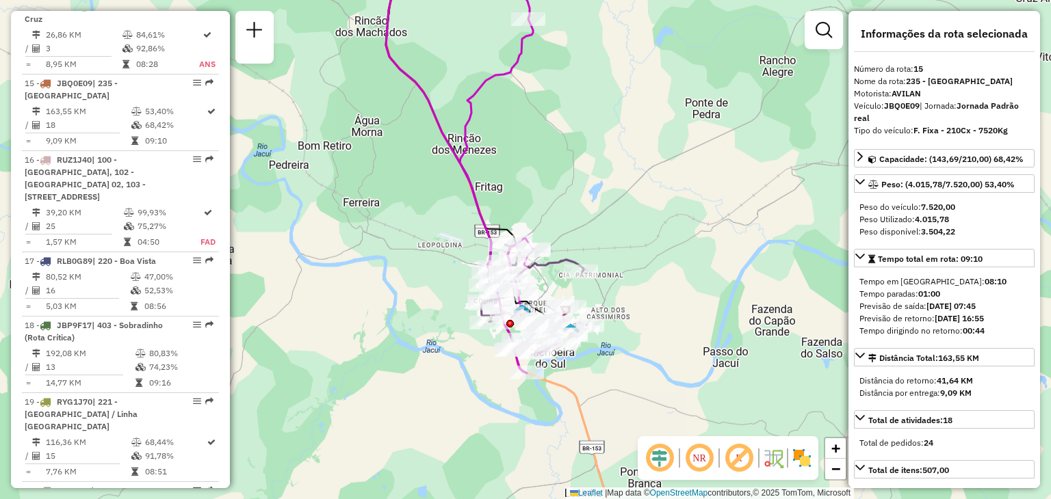
drag, startPoint x: 626, startPoint y: 244, endPoint x: 616, endPoint y: 230, distance: 17.1
click at [629, 220] on div "Rota 19 - Placa RYG1J70 41810718 - COMERCIAL SEIVAL Rota 19 - Placa RYG1J70 418…" at bounding box center [525, 249] width 1051 height 499
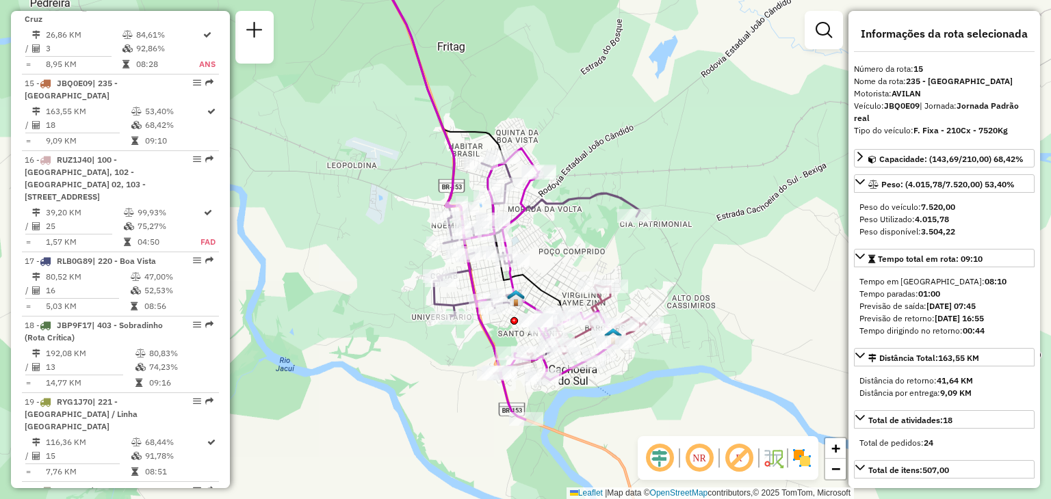
drag, startPoint x: 570, startPoint y: 263, endPoint x: 569, endPoint y: 250, distance: 12.3
click at [569, 253] on div "Rota 19 - Placa RYG1J70 41810718 - COMERCIAL SEIVAL Rota 19 - Placa RYG1J70 418…" at bounding box center [525, 249] width 1051 height 499
